Goal: Transaction & Acquisition: Purchase product/service

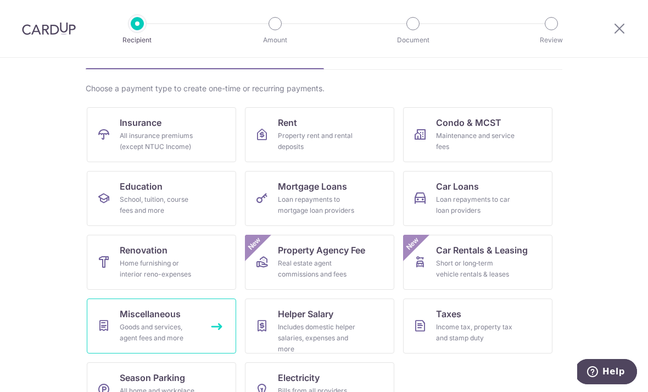
scroll to position [65, 0]
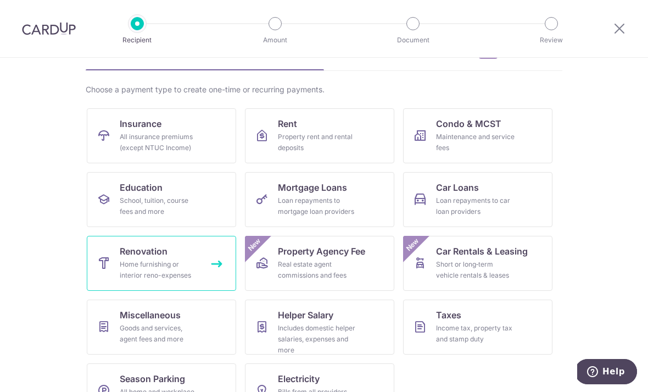
click at [164, 259] on div "Home furnishing or interior reno-expenses" at bounding box center [159, 270] width 79 height 22
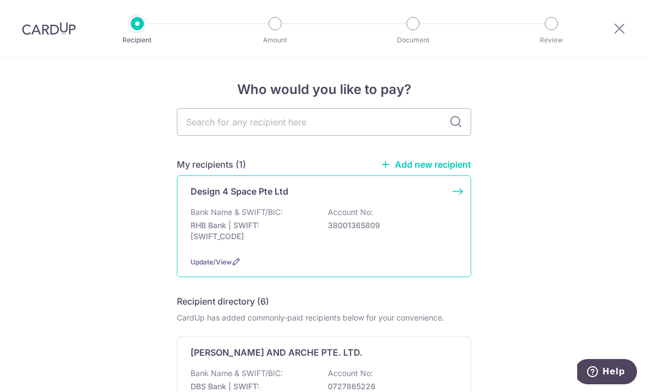
click at [255, 208] on div "Design 4 Space Pte Ltd Bank Name & SWIFT/BIC: RHB Bank | SWIFT: RHBBSGSGXXX Acc…" at bounding box center [324, 226] width 294 height 102
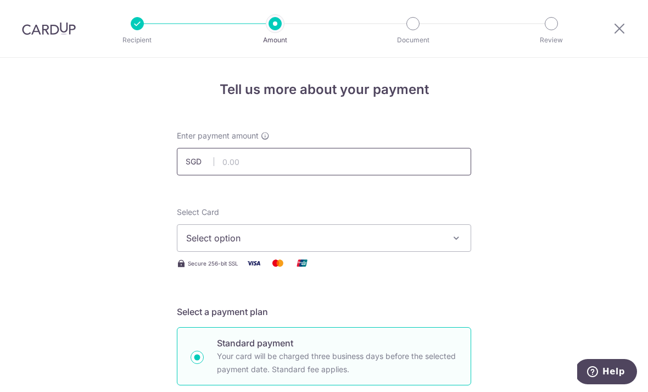
click at [261, 159] on input "text" at bounding box center [324, 161] width 294 height 27
type input "1,900.00"
click at [308, 256] on div "Select Card Select option Add credit card Your Cards **** 8994 Secure 256-bit S…" at bounding box center [324, 238] width 294 height 63
click at [306, 239] on span "Select option" at bounding box center [314, 237] width 256 height 13
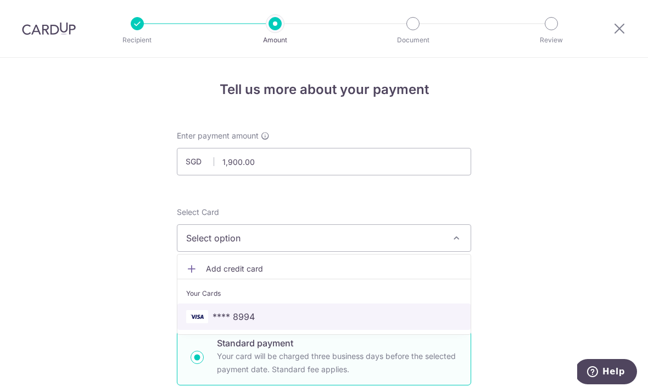
click at [222, 321] on span "**** 8994" at bounding box center [234, 316] width 42 height 13
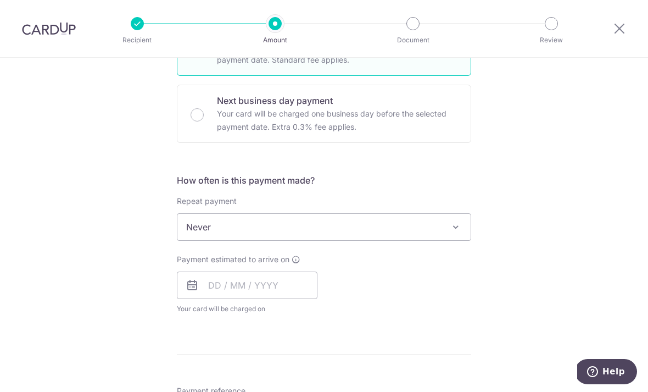
scroll to position [310, 0]
click at [266, 292] on input "text" at bounding box center [247, 284] width 141 height 27
click at [463, 311] on div "Payment estimated to arrive on Prev Next Sep Oct Nov Dec 2025 2026 2027 2028 20…" at bounding box center [324, 283] width 308 height 60
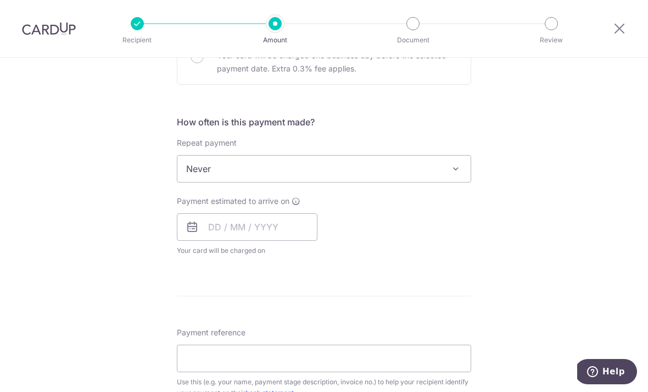
scroll to position [381, 0]
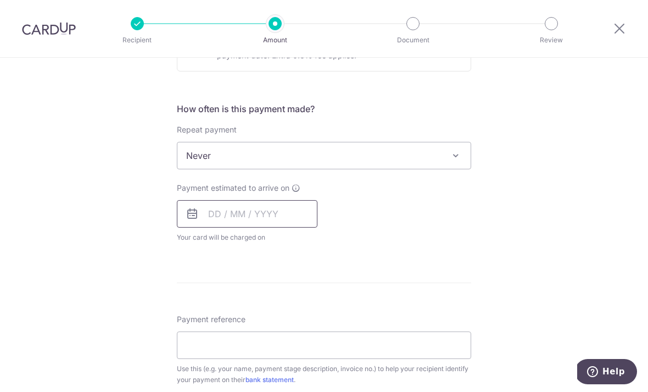
click at [289, 214] on input "text" at bounding box center [247, 213] width 141 height 27
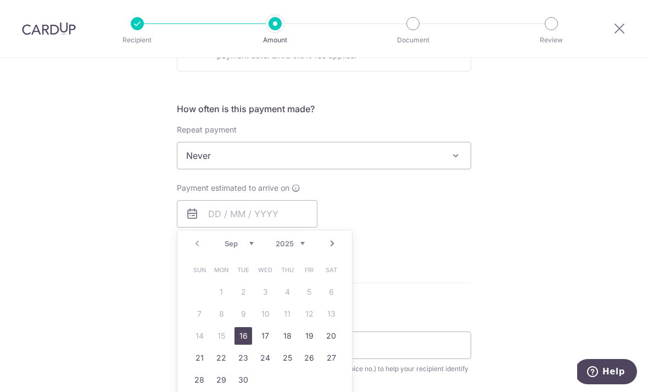
click at [246, 335] on link "16" at bounding box center [244, 336] width 18 height 18
type input "16/09/2025"
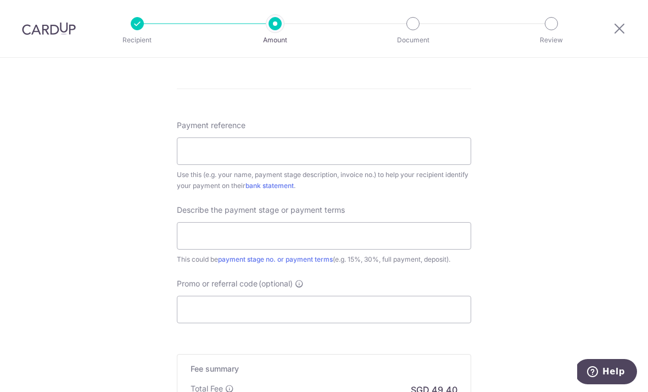
scroll to position [635, 0]
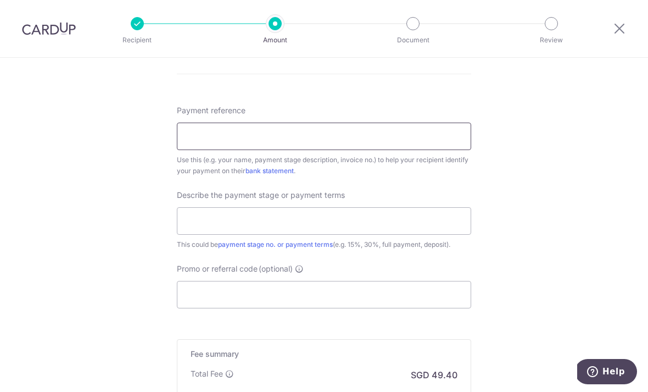
click at [377, 147] on input "Payment reference" at bounding box center [324, 136] width 294 height 27
click at [354, 232] on input "text" at bounding box center [324, 220] width 294 height 27
type input "Z"
type input "G"
type input "Final Payment"
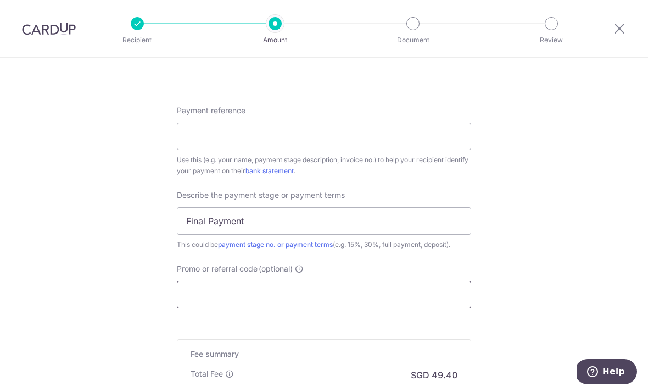
click at [335, 304] on input "Promo or referral code (optional)" at bounding box center [324, 294] width 294 height 27
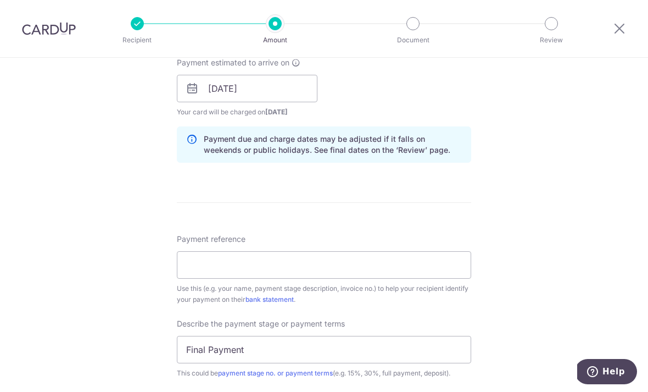
scroll to position [507, 0]
click at [429, 270] on input "Payment reference" at bounding box center [324, 264] width 294 height 27
type input "Alice Hang Lan Boi"
click at [505, 230] on div "Tell us more about your payment Enter payment amount SGD 1,900.00 1900.00 Selec…" at bounding box center [324, 107] width 648 height 1113
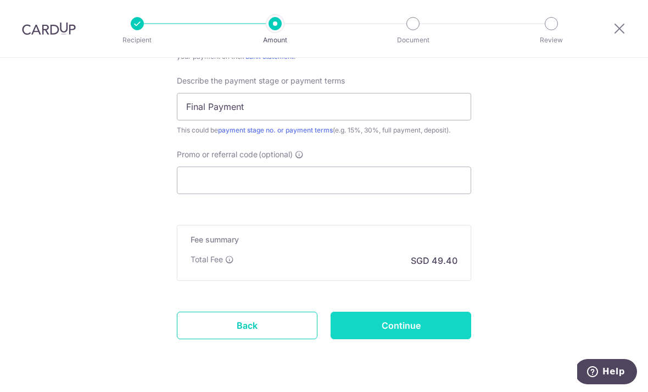
scroll to position [748, 0]
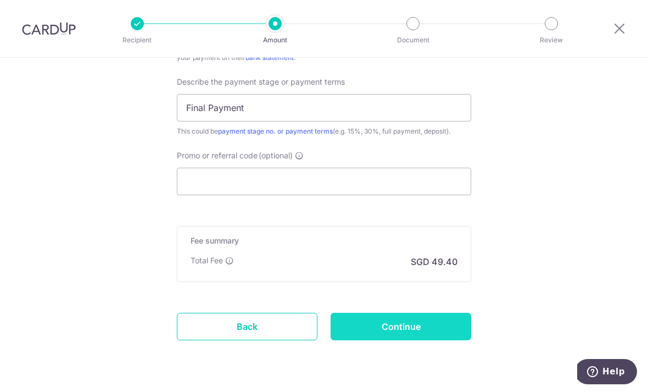
click at [436, 332] on input "Continue" at bounding box center [401, 326] width 141 height 27
type input "Create Schedule"
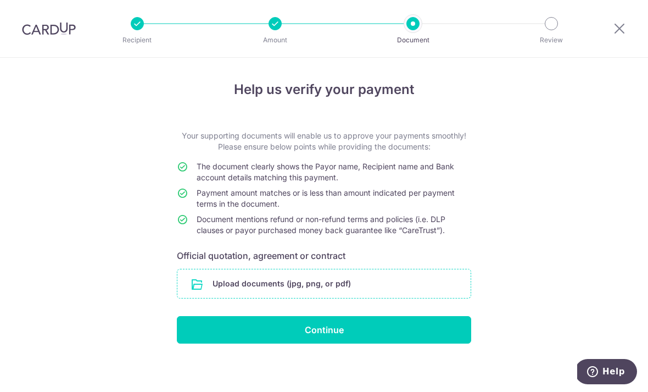
click at [349, 282] on input "file" at bounding box center [323, 283] width 293 height 29
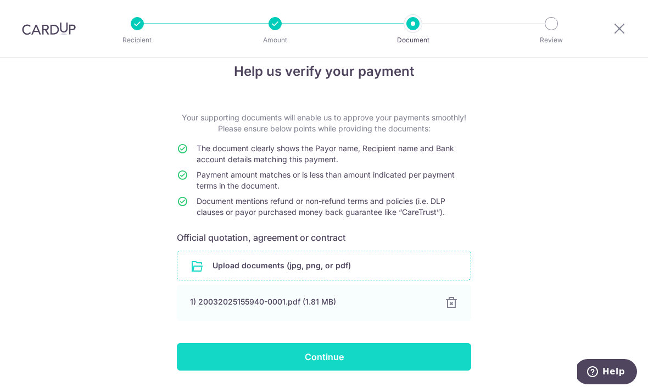
scroll to position [18, 0]
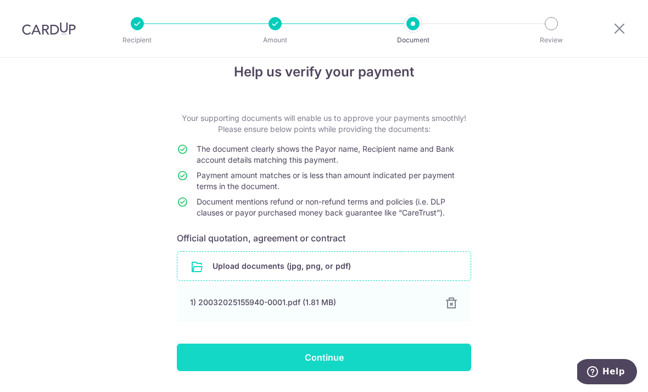
click at [381, 366] on input "Continue" at bounding box center [324, 356] width 294 height 27
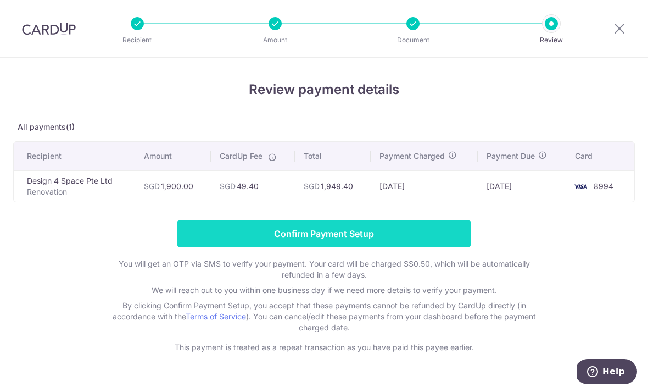
click at [458, 231] on input "Confirm Payment Setup" at bounding box center [324, 233] width 294 height 27
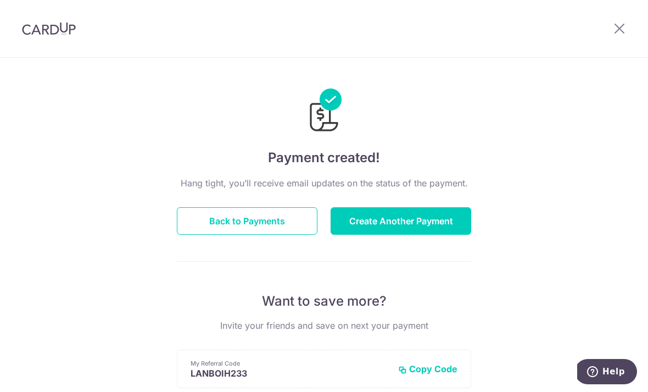
click at [203, 240] on div "Hang tight, you’ll receive email updates on the status of the payment. Back to …" at bounding box center [324, 384] width 294 height 416
click at [210, 231] on button "Back to Payments" at bounding box center [247, 220] width 141 height 27
